Goal: Browse casually: Explore the website without a specific task or goal

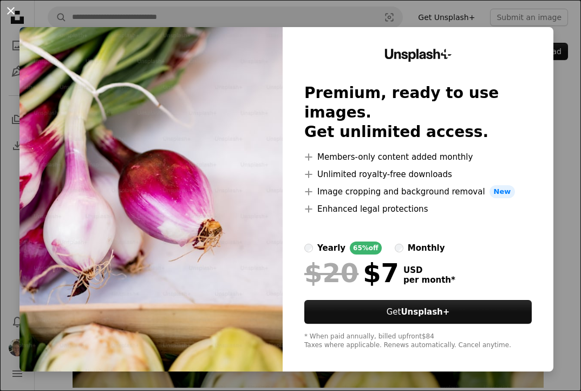
click at [10, 8] on button "An X shape" at bounding box center [10, 10] width 13 height 13
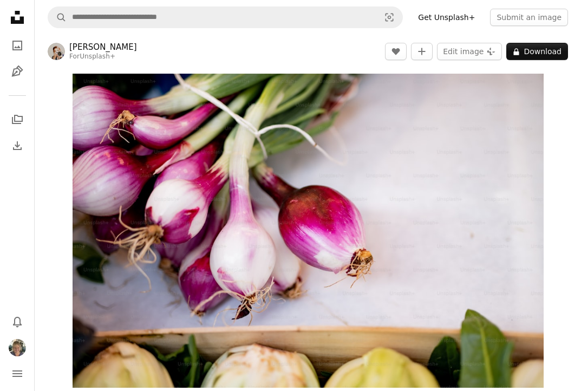
click at [89, 44] on link "[PERSON_NAME]" at bounding box center [103, 47] width 68 height 11
click at [294, 264] on img "Zoom in on this image" at bounding box center [308, 231] width 471 height 314
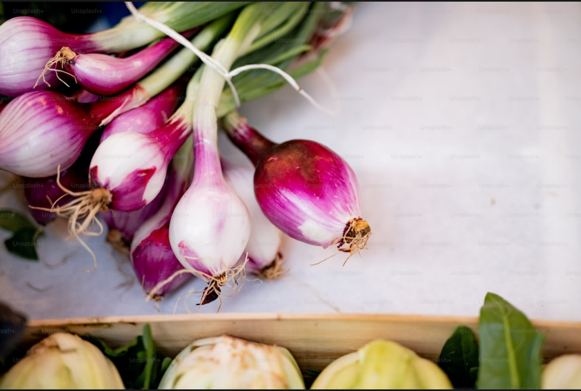
click at [294, 264] on img "Zoom out on this image" at bounding box center [290, 196] width 582 height 388
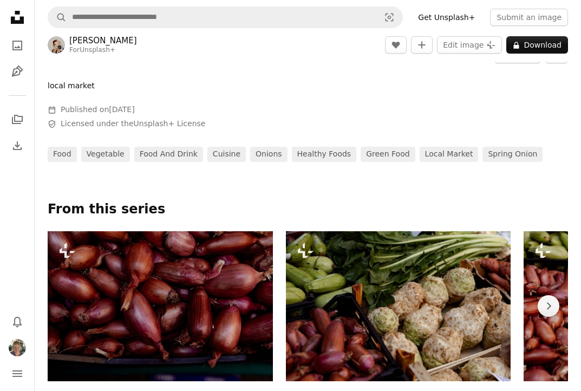
scroll to position [385, 0]
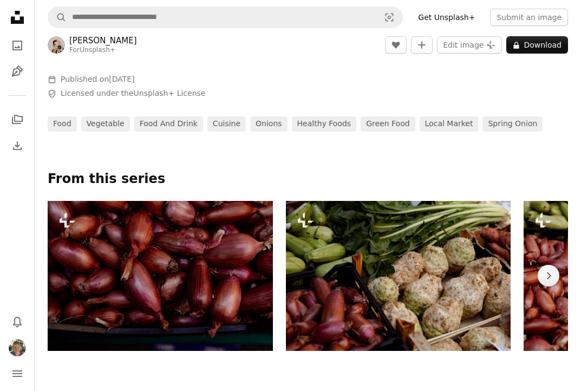
click at [101, 179] on p "From this series" at bounding box center [308, 179] width 520 height 17
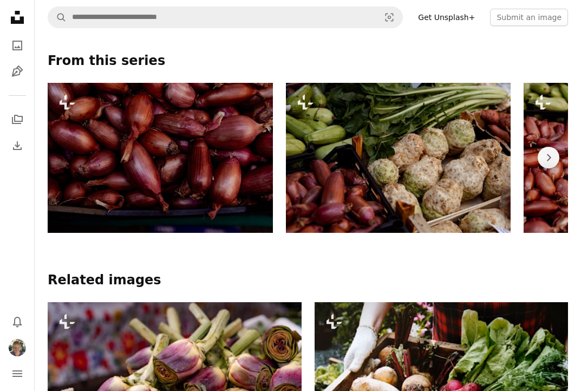
scroll to position [502, 0]
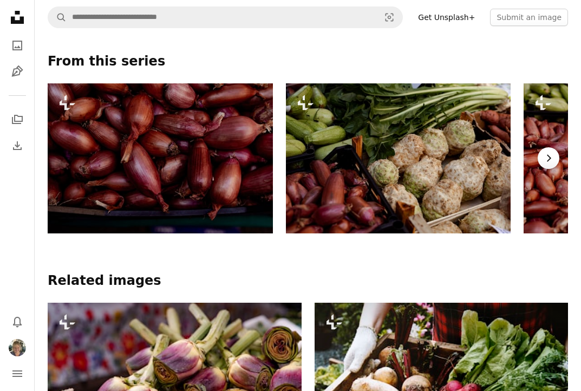
click at [548, 155] on icon "Chevron right" at bounding box center [548, 158] width 11 height 11
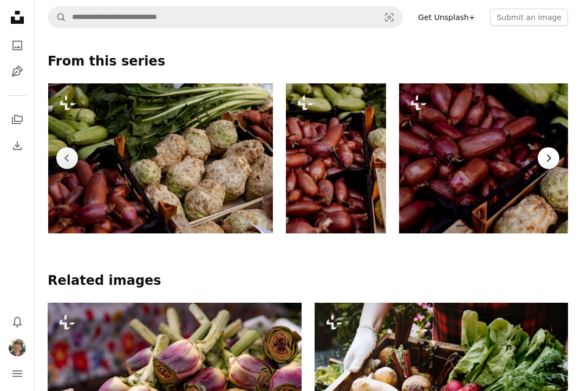
click at [548, 155] on icon "Chevron right" at bounding box center [548, 158] width 11 height 11
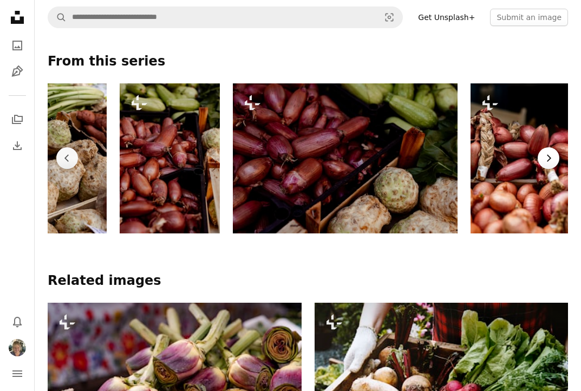
scroll to position [0, 407]
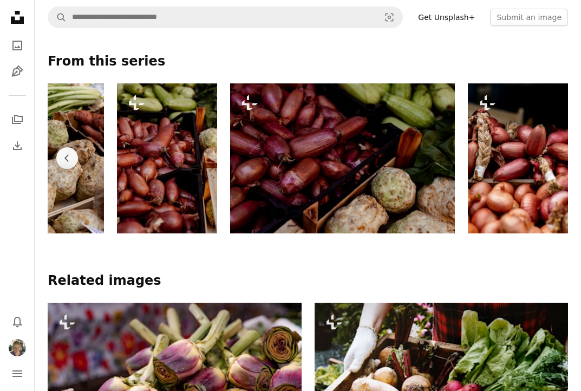
click at [548, 155] on img at bounding box center [518, 158] width 100 height 150
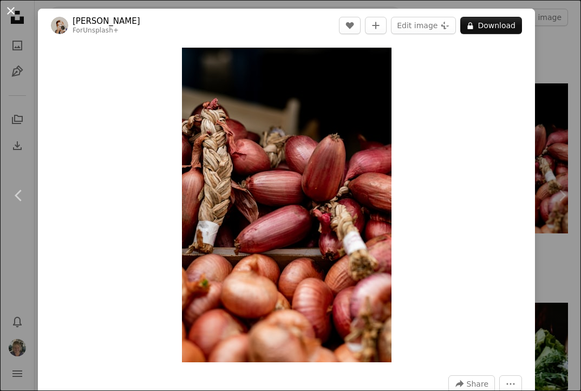
click at [11, 9] on button "An X shape" at bounding box center [10, 10] width 13 height 13
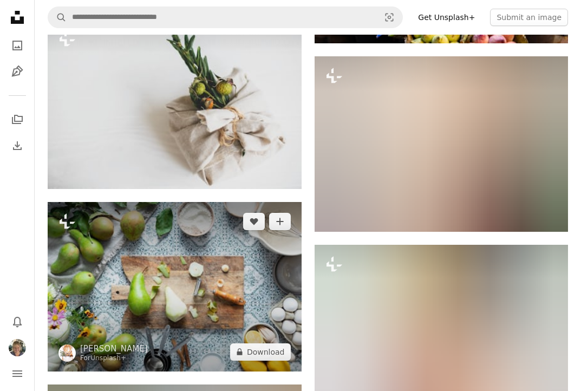
scroll to position [7341, 0]
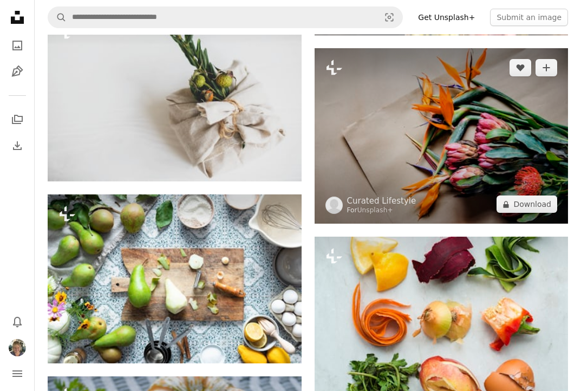
click at [479, 159] on img at bounding box center [442, 135] width 254 height 175
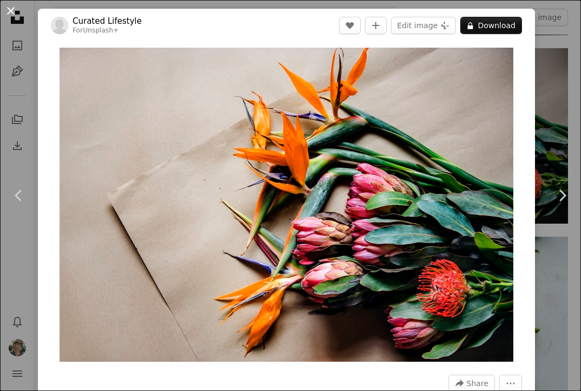
click at [9, 13] on button "An X shape" at bounding box center [10, 10] width 13 height 13
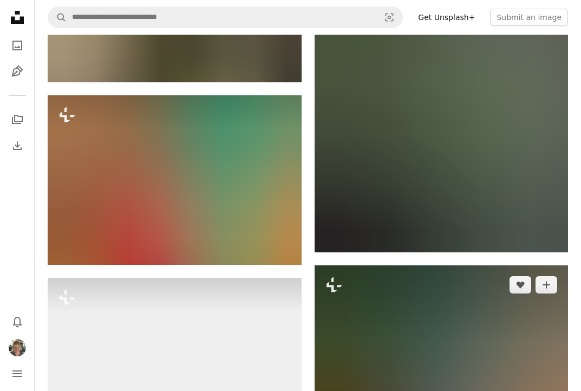
scroll to position [23638, 0]
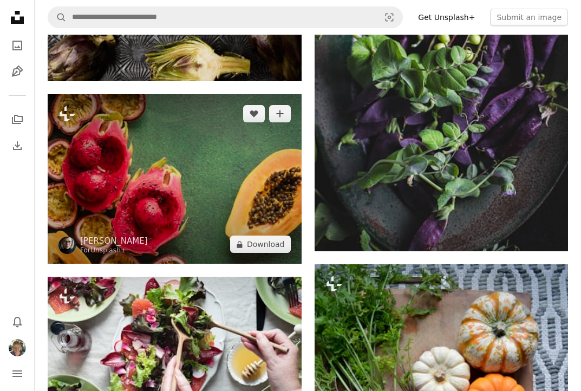
click at [257, 178] on img at bounding box center [175, 178] width 254 height 169
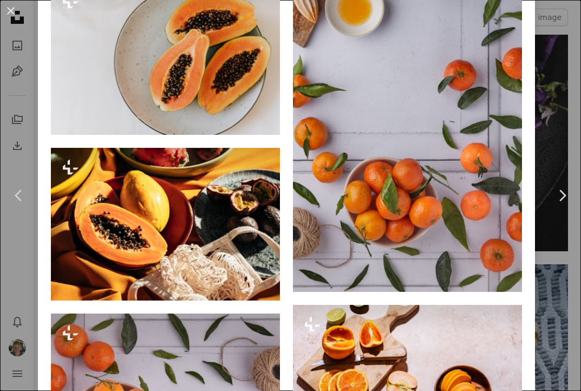
scroll to position [7260, 0]
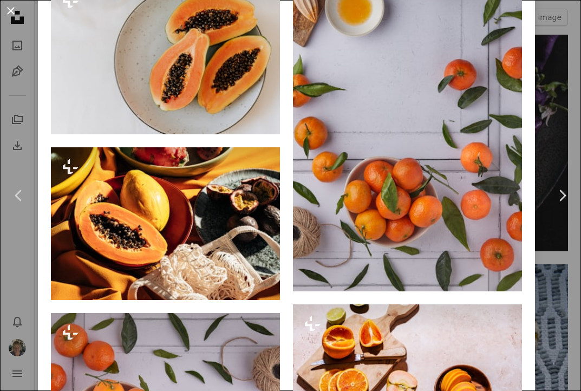
click at [11, 9] on button "An X shape" at bounding box center [10, 10] width 13 height 13
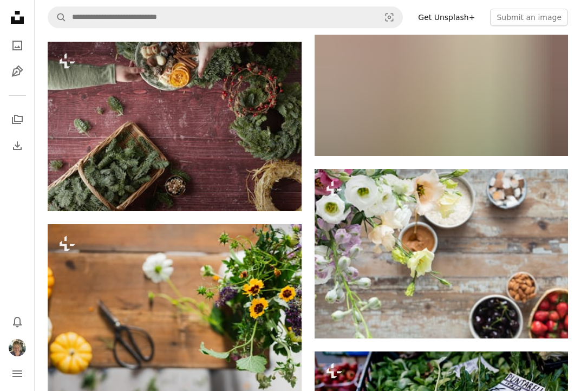
scroll to position [17780, 0]
